Goal: Task Accomplishment & Management: Use online tool/utility

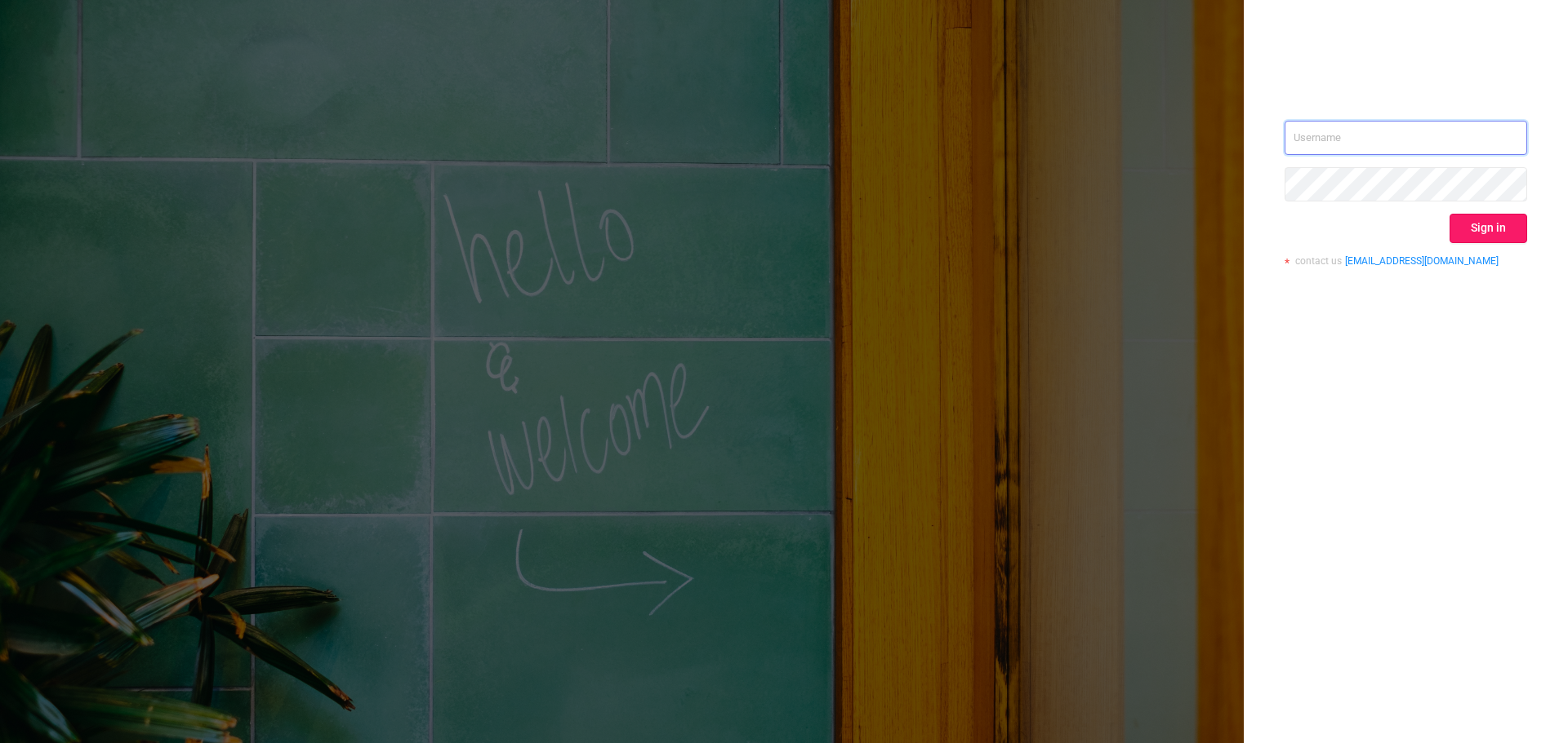
type input "[EMAIL_ADDRESS][DOMAIN_NAME]"
click at [1499, 232] on button "Sign in" at bounding box center [1488, 228] width 77 height 29
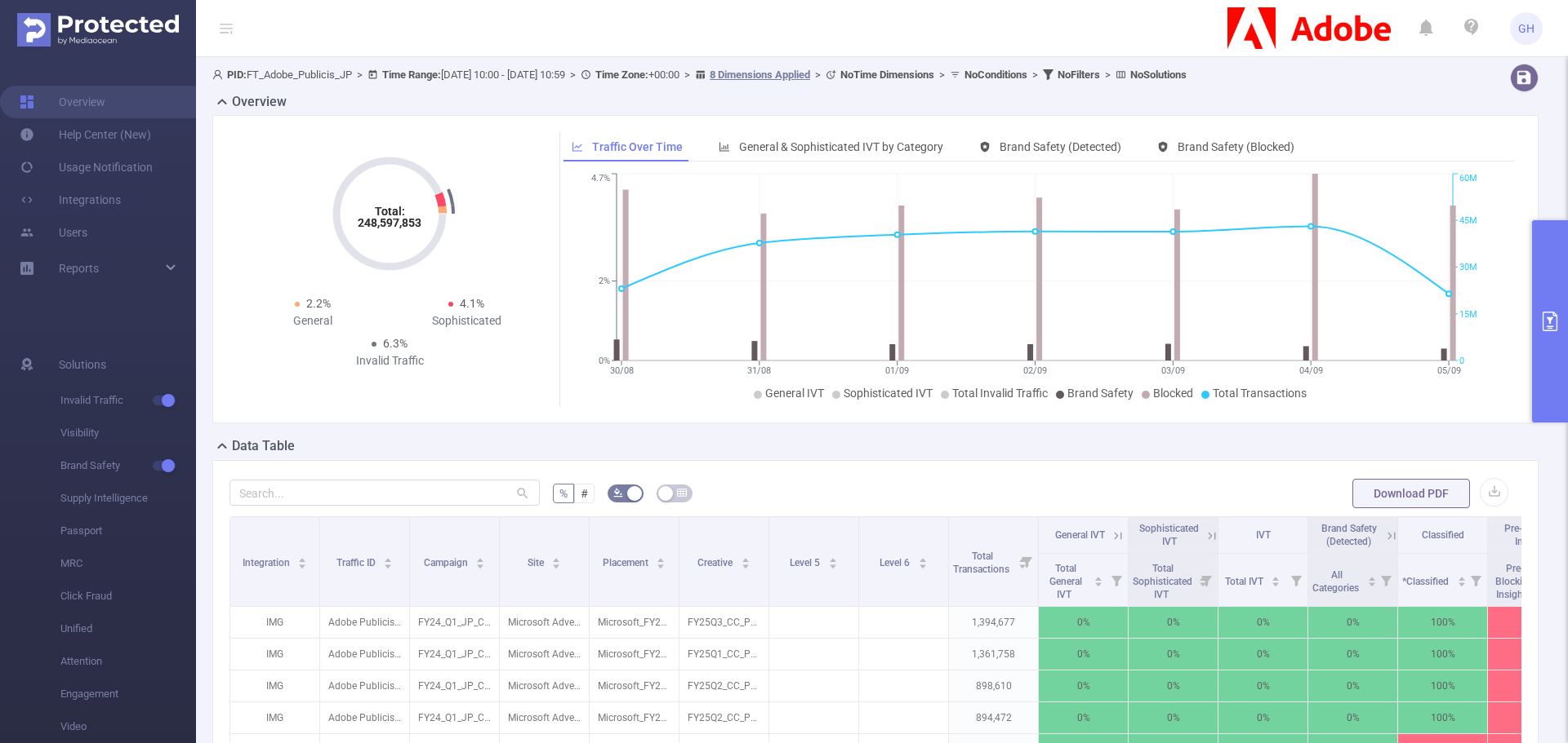
click at [1552, 312] on icon "primary" at bounding box center [1550, 322] width 15 height 20
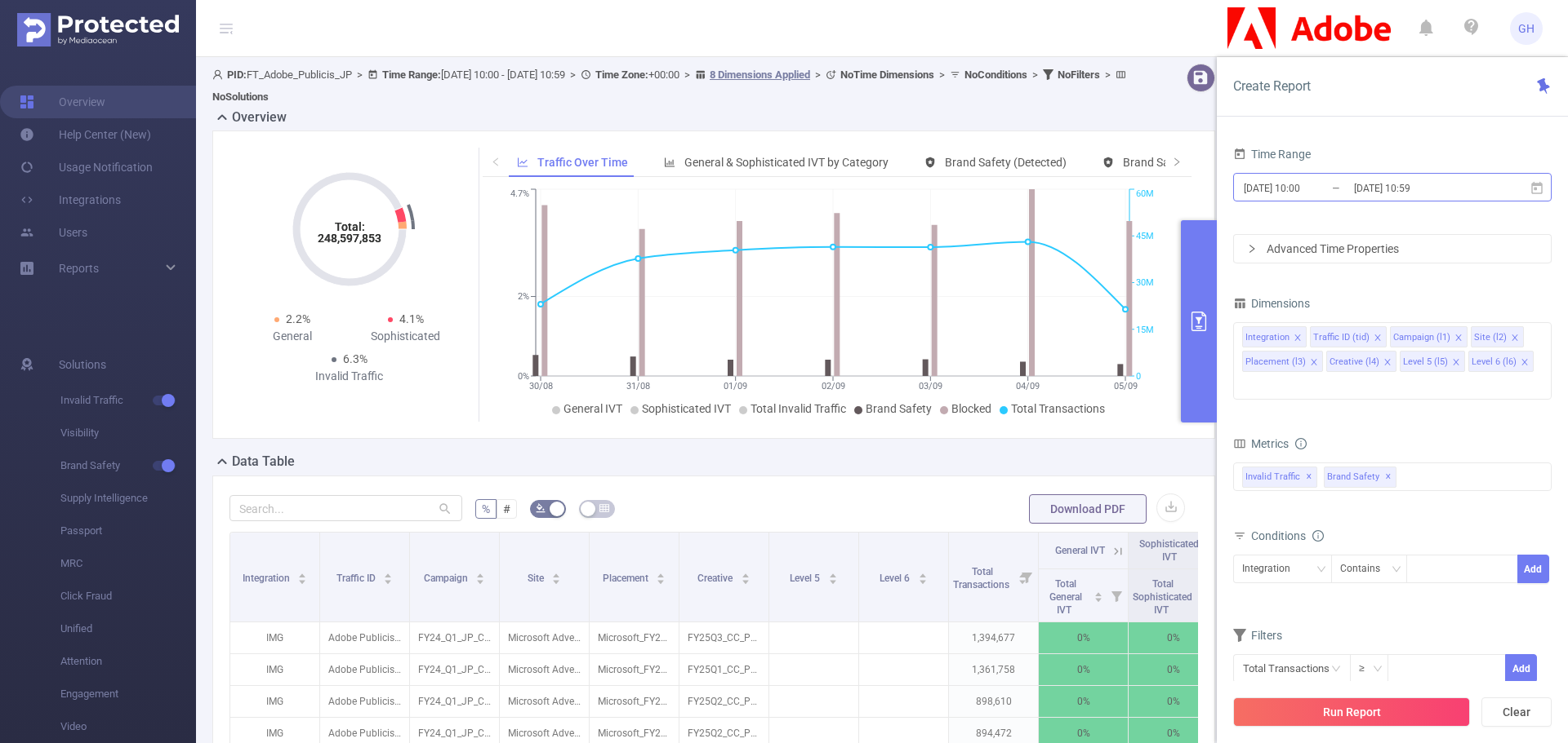
click at [1284, 185] on input "[DATE] 10:00" at bounding box center [1308, 188] width 132 height 22
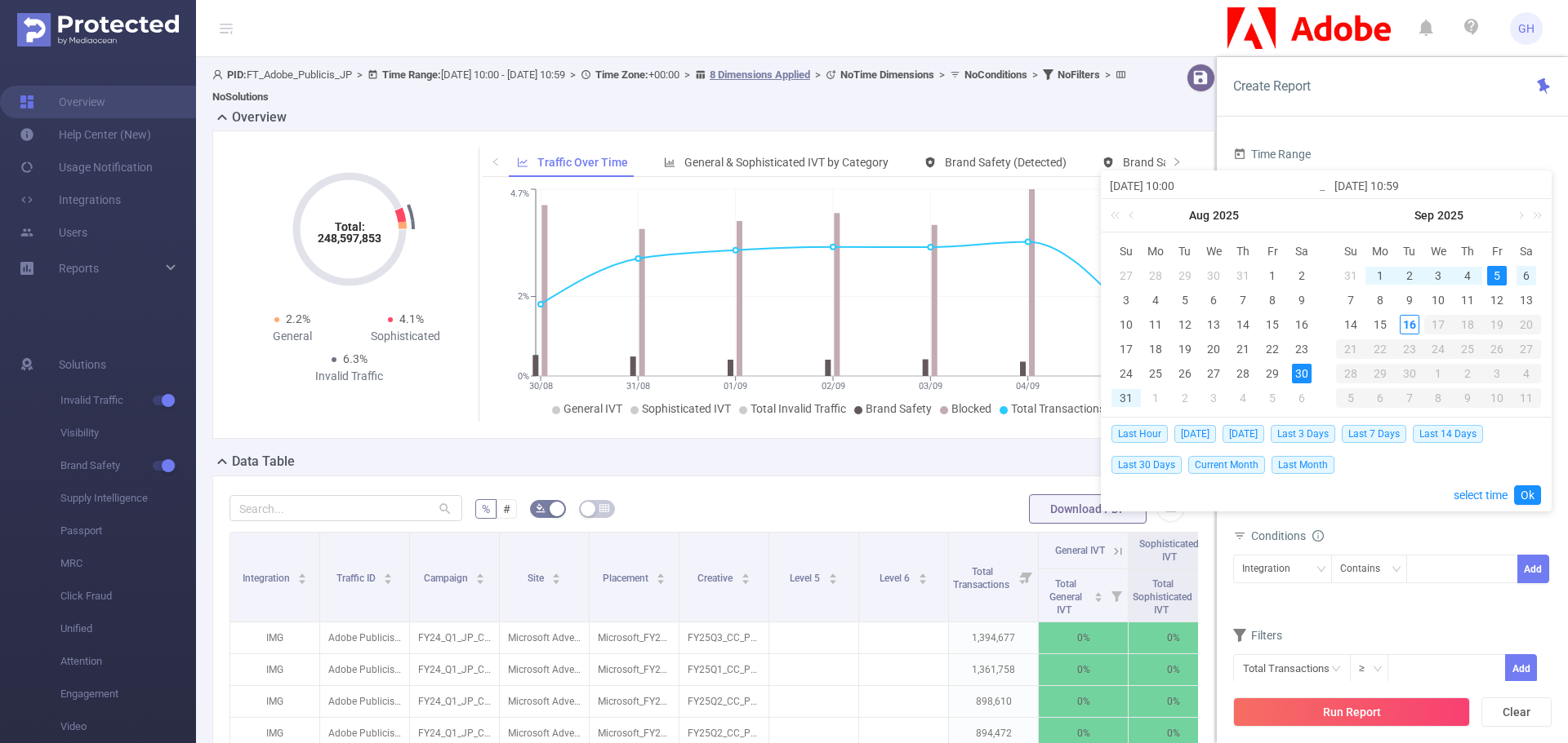
click at [1520, 277] on div "6" at bounding box center [1526, 275] width 20 height 20
click at [1496, 302] on div "12" at bounding box center [1496, 300] width 20 height 20
type input "2025-09-06 10:00"
type input "2025-09-12 10:59"
type input "2025-09-06 10:00"
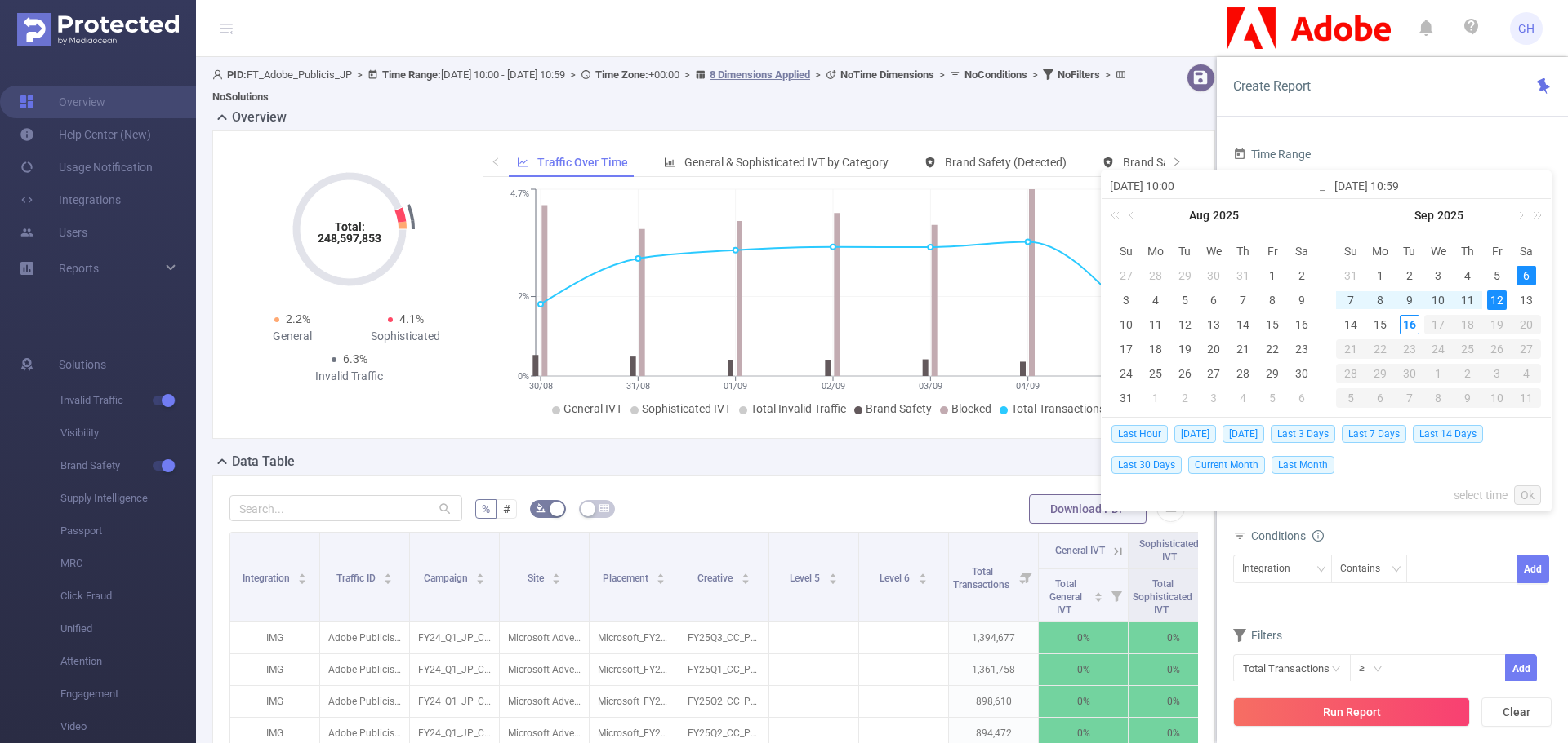
type input "2025-09-12 10:59"
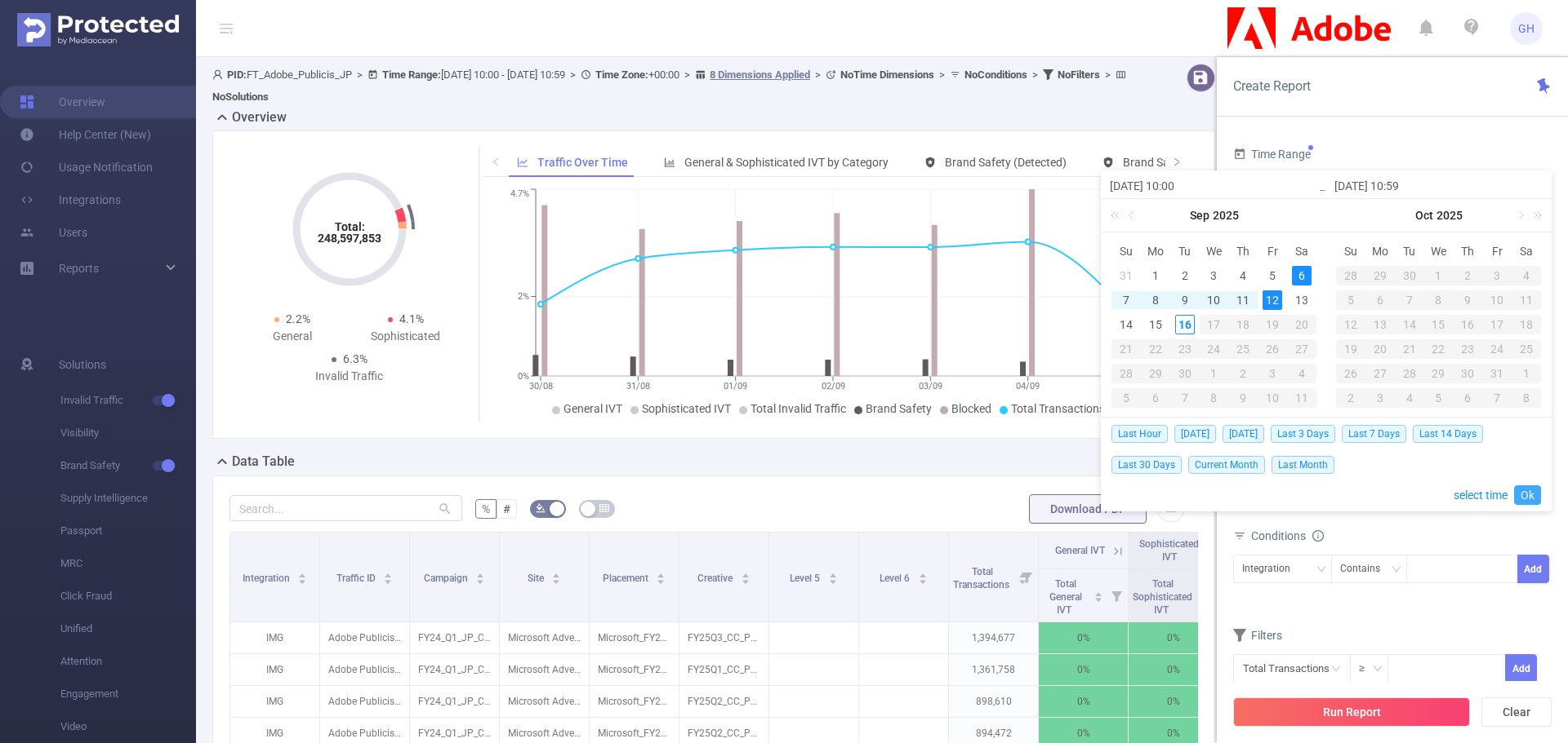
click at [1526, 494] on link "Ok" at bounding box center [1527, 495] width 27 height 20
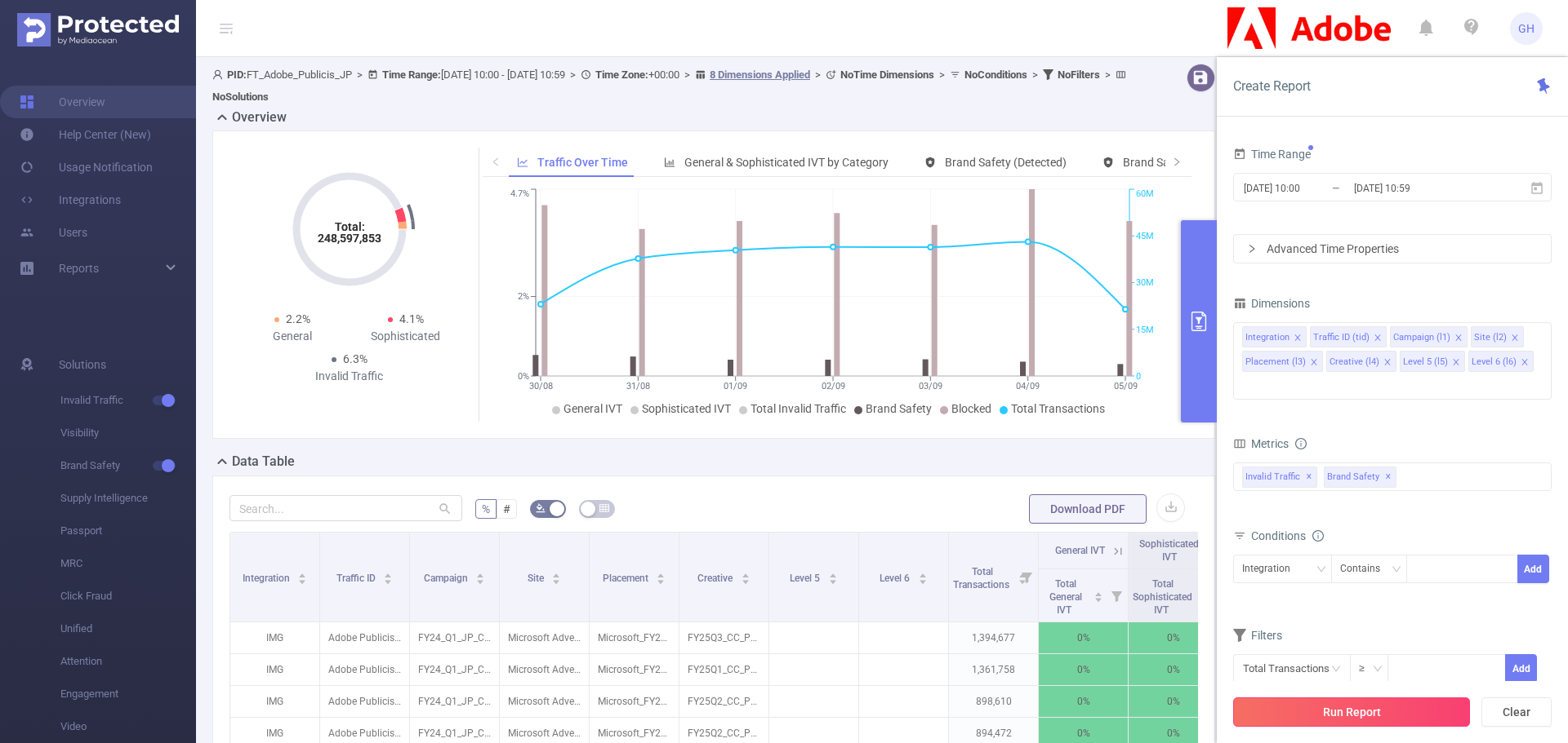
click at [1326, 701] on button "Run Report" at bounding box center [1351, 712] width 237 height 29
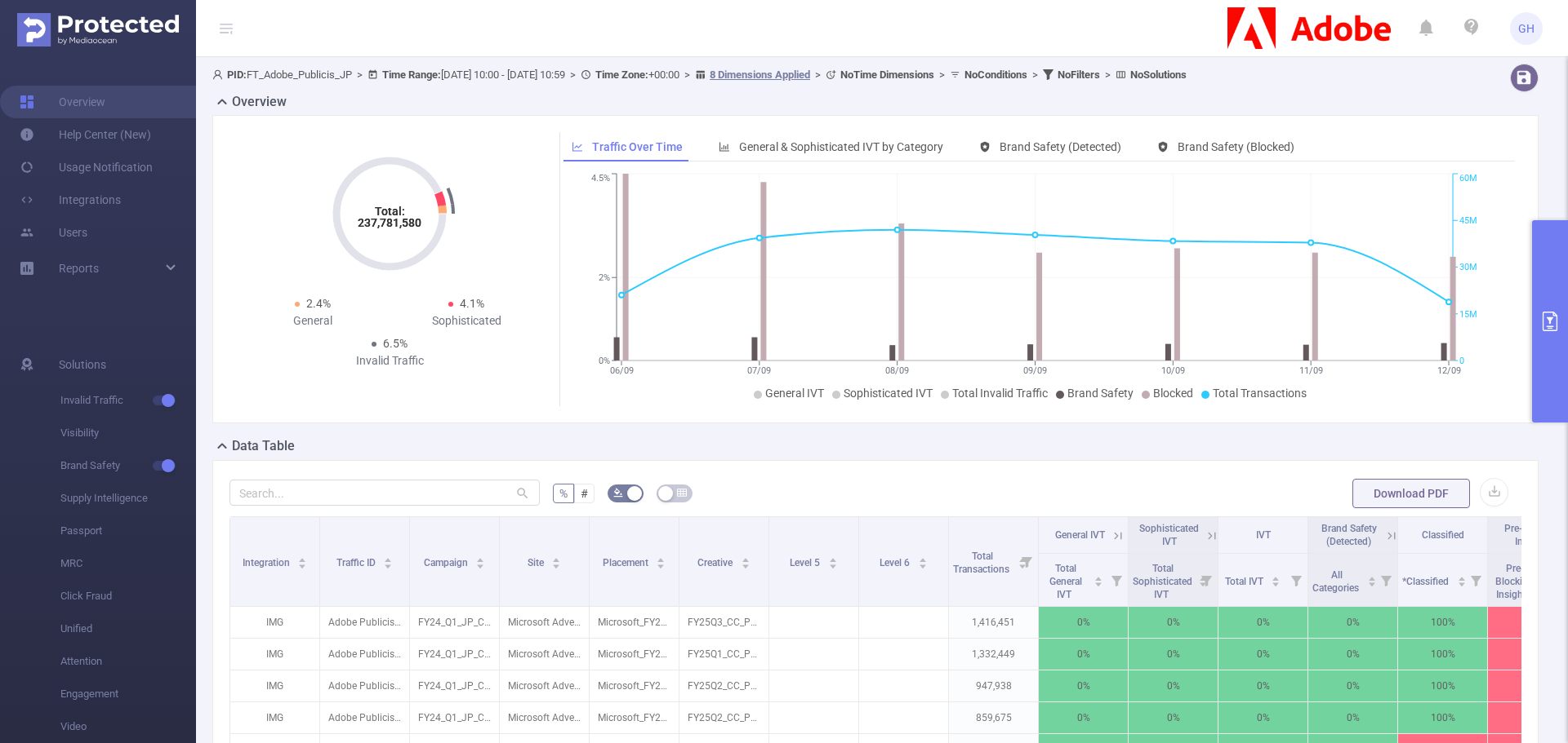
click at [1539, 276] on button "primary" at bounding box center [1550, 322] width 36 height 203
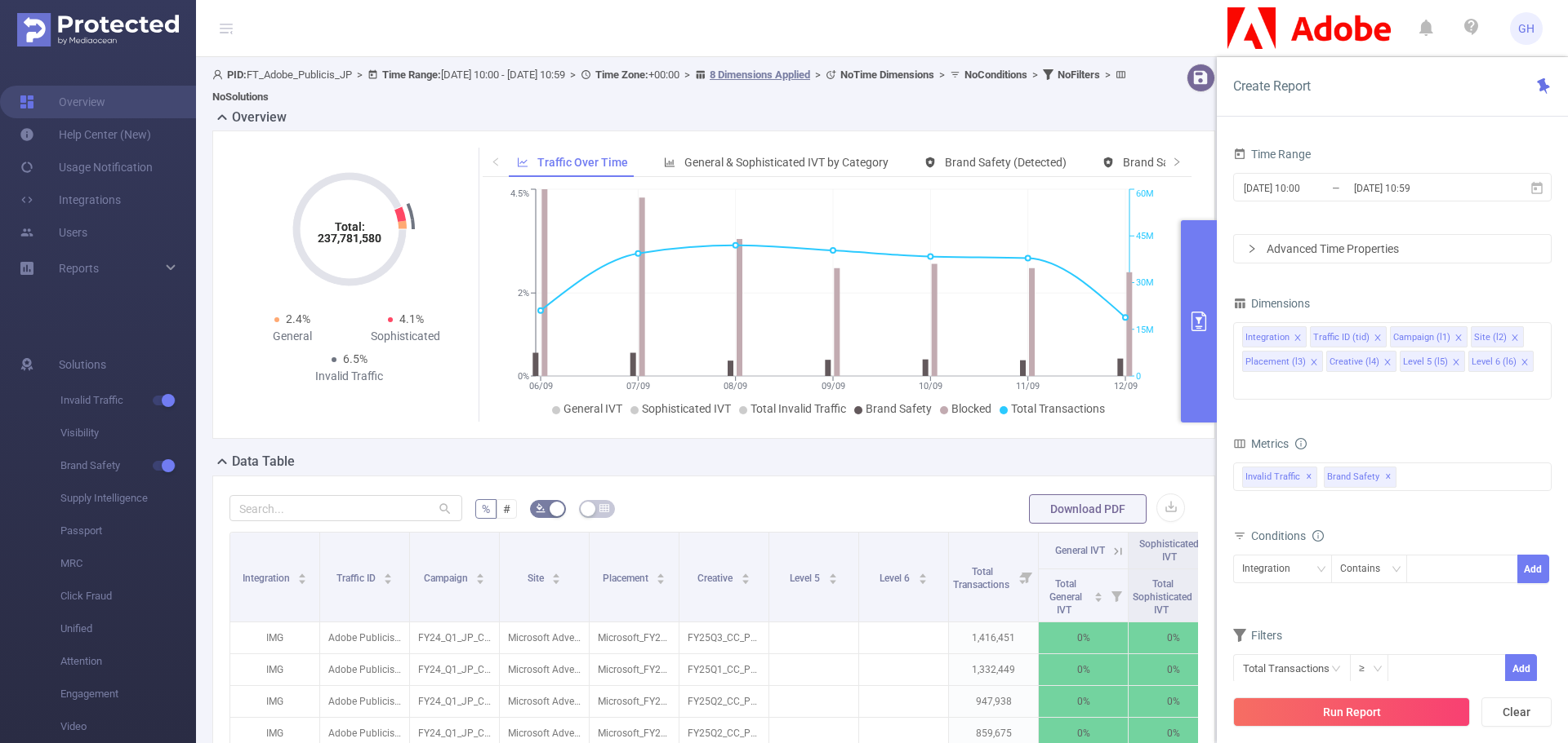
click at [1117, 437] on div "Total: 237,781,580 Total: 237,781,580 2.4% General 4.1% Sophisticated 6.5% Inva…" at bounding box center [713, 284] width 1003 height 308
click at [1156, 503] on button "button" at bounding box center [1170, 508] width 28 height 28
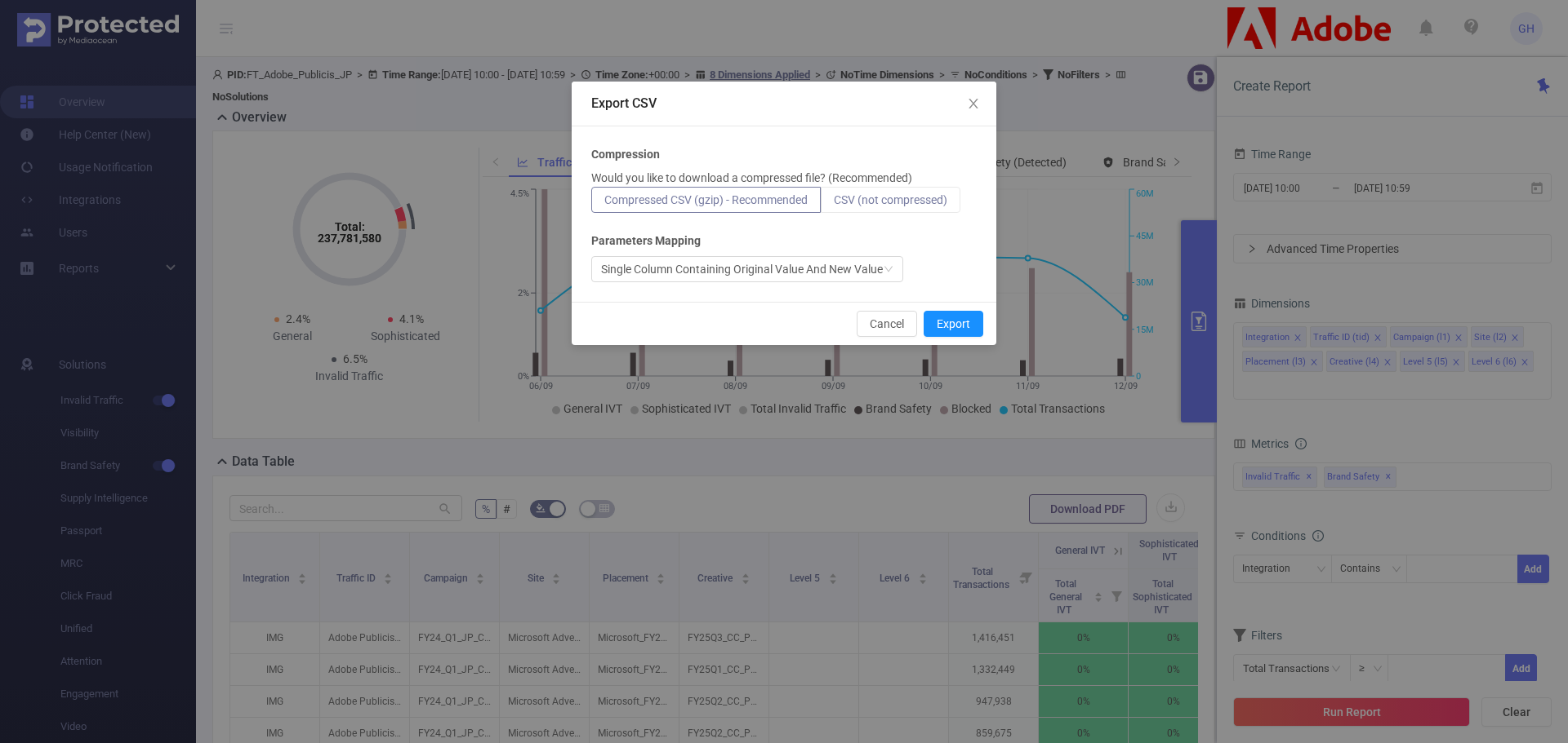
click at [856, 196] on span "CSV (not compressed)" at bounding box center [891, 200] width 113 height 13
click at [834, 204] on input "CSV (not compressed)" at bounding box center [834, 204] width 0 height 0
click at [958, 325] on button "Export" at bounding box center [953, 324] width 59 height 26
